Goal: Task Accomplishment & Management: Use online tool/utility

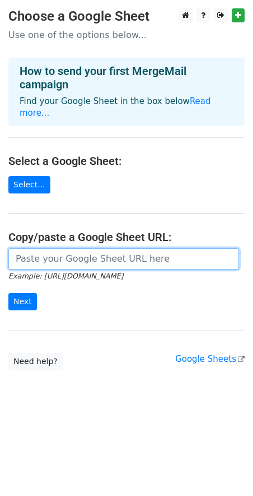
click at [64, 248] on input "url" at bounding box center [123, 258] width 230 height 21
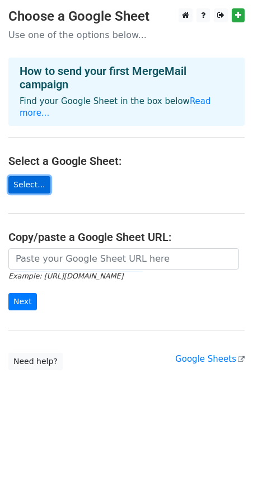
click at [22, 176] on link "Select..." at bounding box center [29, 184] width 42 height 17
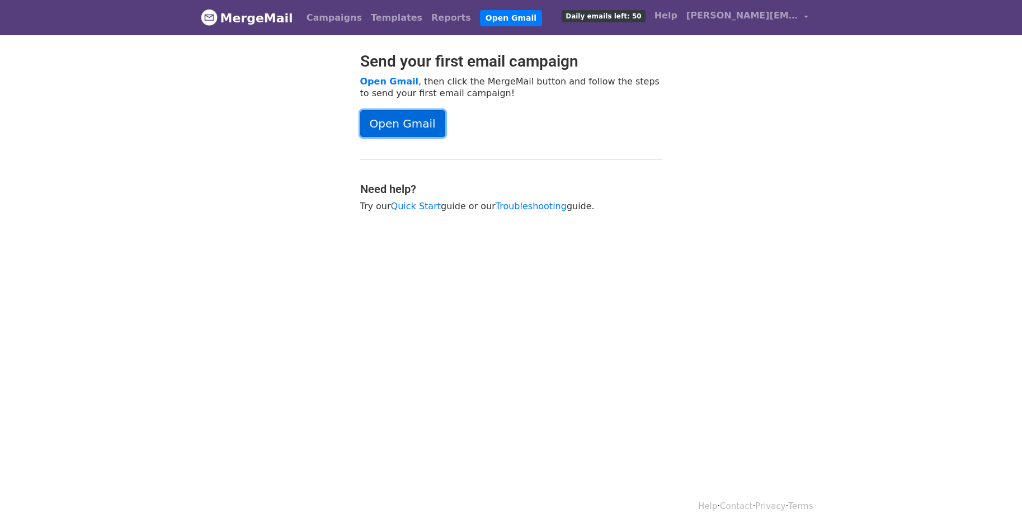
click at [417, 127] on link "Open Gmail" at bounding box center [402, 123] width 85 height 27
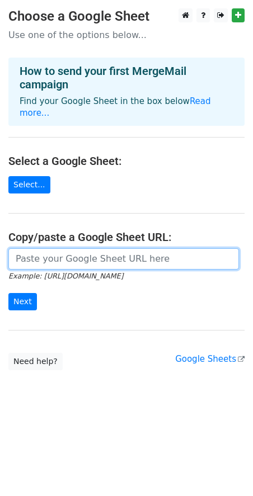
click at [34, 248] on input "url" at bounding box center [123, 258] width 230 height 21
paste input "https://docs.google.com/spreadsheets/d/1XlYLdMShHMWka2MHJ4qKiz8wIWDBhpDwh-y4c2W…"
type input "https://docs.google.com/spreadsheets/d/1XlYLdMShHMWka2MHJ4qKiz8wIWDBhpDwh-y4c2W…"
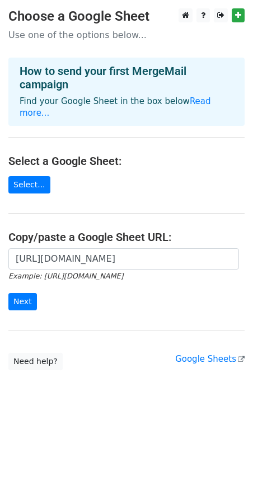
scroll to position [0, 0]
click at [18, 293] on input "Next" at bounding box center [22, 301] width 29 height 17
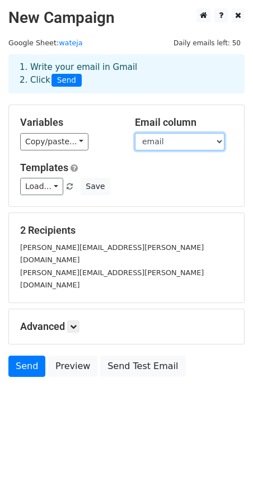
click at [168, 139] on select "Name email" at bounding box center [179, 141] width 89 height 17
click at [99, 127] on h5 "Variables" at bounding box center [69, 122] width 98 height 12
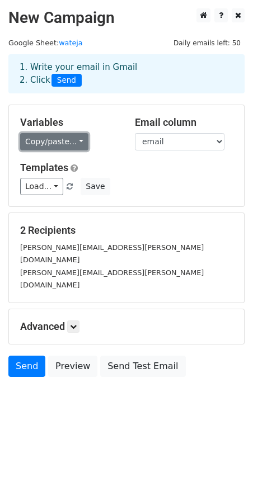
click at [69, 138] on link "Copy/paste..." at bounding box center [54, 141] width 68 height 17
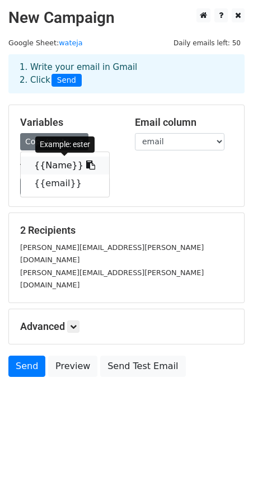
click at [53, 168] on link "{{Name}}" at bounding box center [65, 166] width 88 height 18
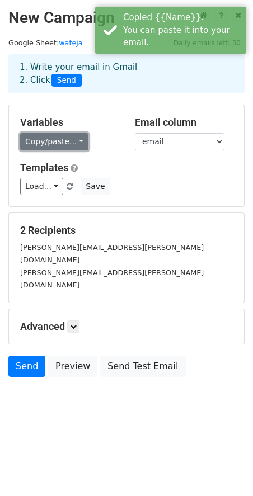
click at [62, 140] on link "Copy/paste..." at bounding box center [54, 141] width 68 height 17
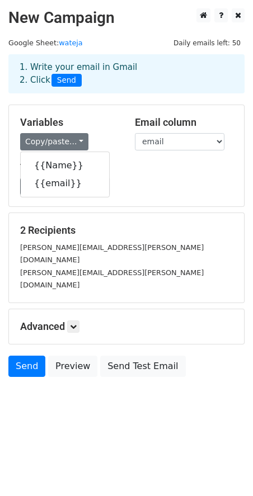
click at [171, 159] on div "Variables Copy/paste... {{Name}} {{email}} Email column Name email Templates Lo…" at bounding box center [126, 155] width 235 height 101
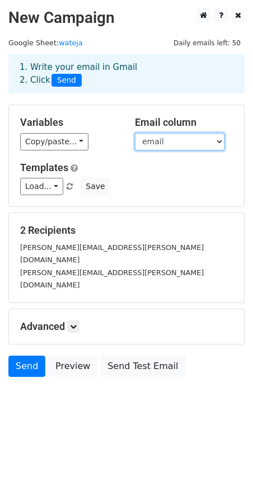
click at [167, 141] on select "Name email" at bounding box center [179, 141] width 89 height 17
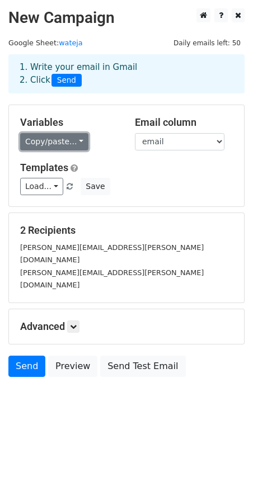
click at [65, 141] on link "Copy/paste..." at bounding box center [54, 141] width 68 height 17
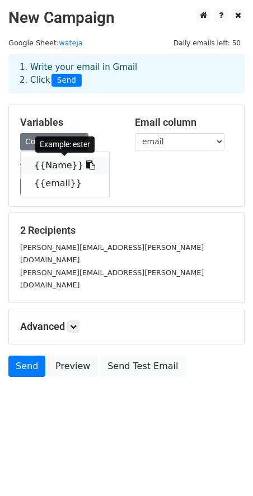
click at [51, 162] on link "{{Name}}" at bounding box center [65, 166] width 88 height 18
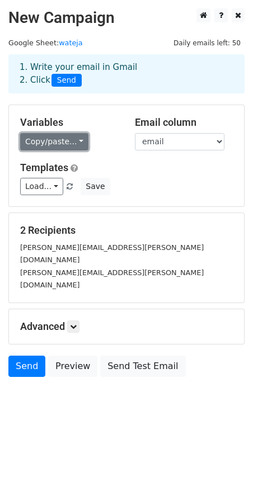
click at [73, 141] on link "Copy/paste..." at bounding box center [54, 141] width 68 height 17
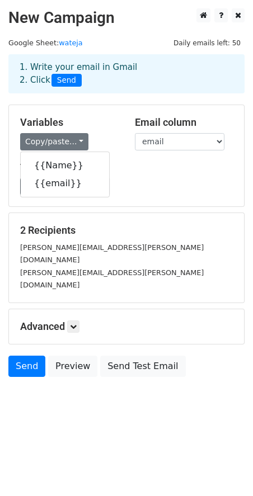
click at [161, 172] on h5 "Templates" at bounding box center [126, 168] width 212 height 12
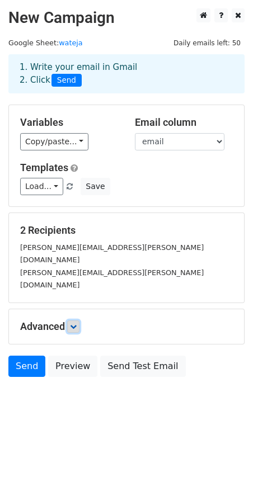
click at [77, 323] on icon at bounding box center [73, 326] width 7 height 7
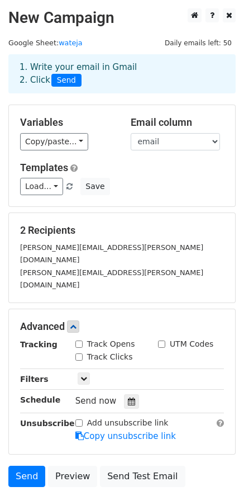
click at [79, 341] on input "Track Opens" at bounding box center [78, 344] width 7 height 7
checkbox input "true"
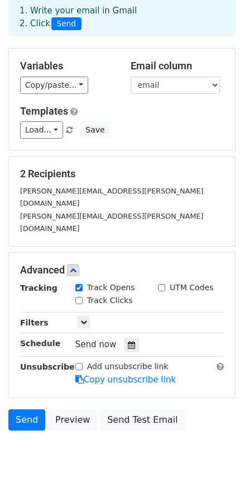
scroll to position [59, 0]
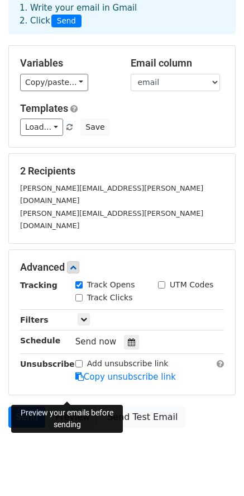
click at [61, 406] on link "Preview" at bounding box center [72, 416] width 49 height 21
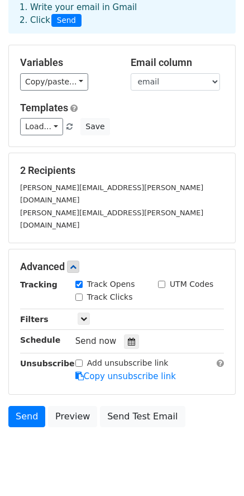
scroll to position [0, 0]
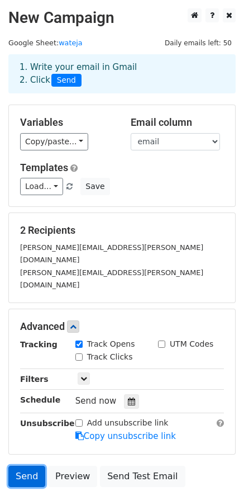
click at [24, 466] on link "Send" at bounding box center [26, 476] width 37 height 21
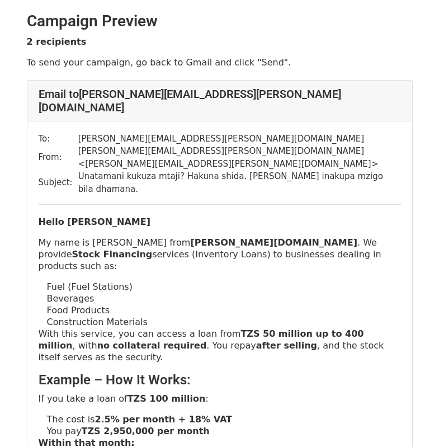
click at [62, 216] on strong "Hello [PERSON_NAME]" at bounding box center [95, 221] width 112 height 11
drag, startPoint x: 65, startPoint y: 182, endPoint x: 91, endPoint y: 182, distance: 26.3
click at [91, 216] on p "Hello ester" at bounding box center [220, 222] width 362 height 12
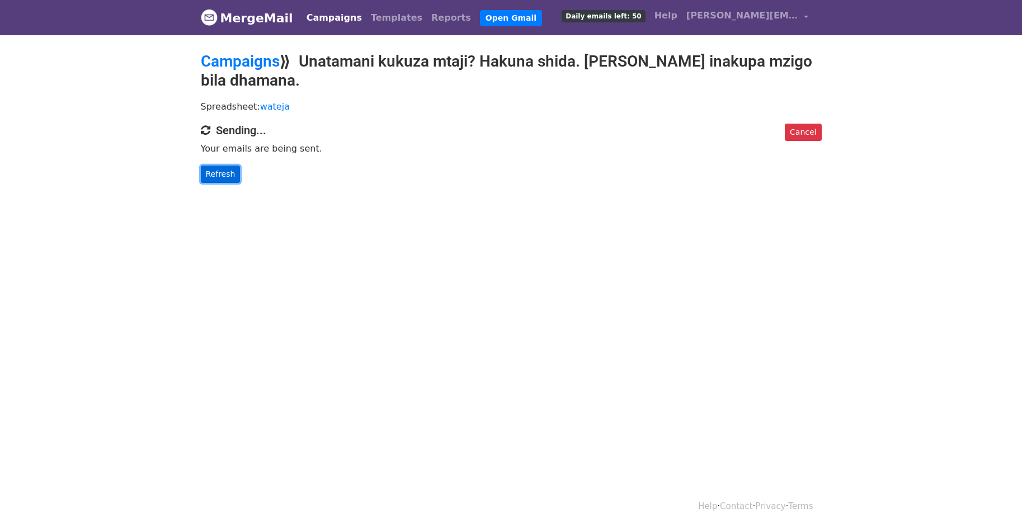
click at [214, 171] on link "Refresh" at bounding box center [221, 174] width 40 height 17
